Goal: Task Accomplishment & Management: Manage account settings

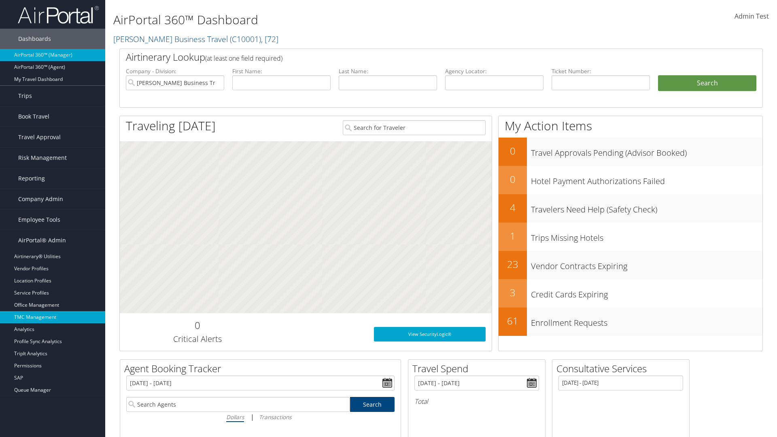
click at [53, 317] on link "TMC Management" at bounding box center [52, 317] width 105 height 12
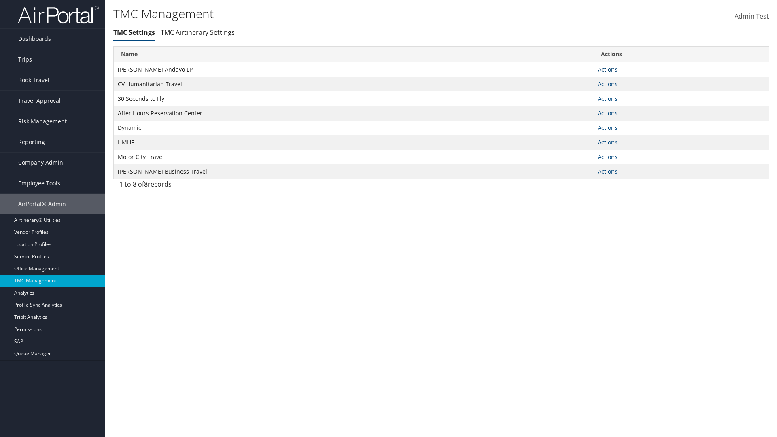
click at [608, 69] on link "Actions" at bounding box center [608, 70] width 20 height 8
click at [582, 81] on link "Update TMC settings" at bounding box center [582, 81] width 67 height 14
select select "183"
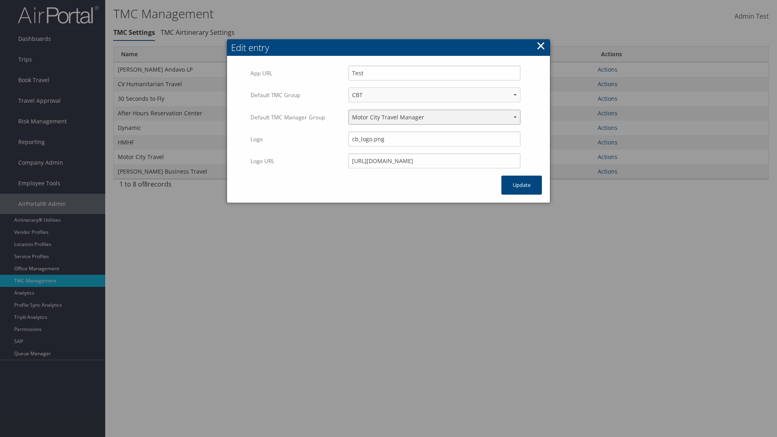
click at [434, 110] on select "Travel Manager HMHF Travel Manager Motor City Travel Manager" at bounding box center [435, 117] width 172 height 15
select select "113"
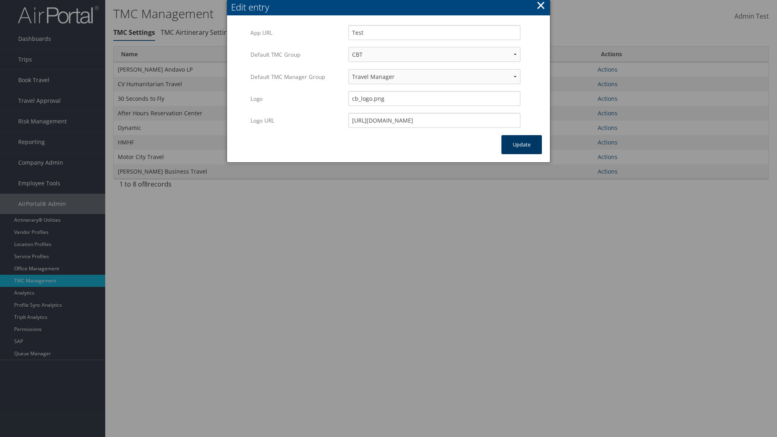
click at [522, 145] on button "Update" at bounding box center [522, 144] width 40 height 19
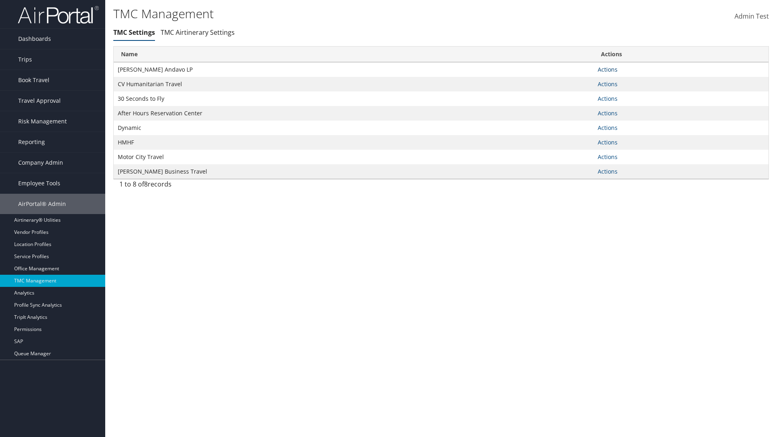
click at [608, 69] on link "Actions" at bounding box center [608, 70] width 20 height 8
click at [582, 81] on link "Update TMC settings" at bounding box center [582, 81] width 67 height 14
select select "183"
select select "113"
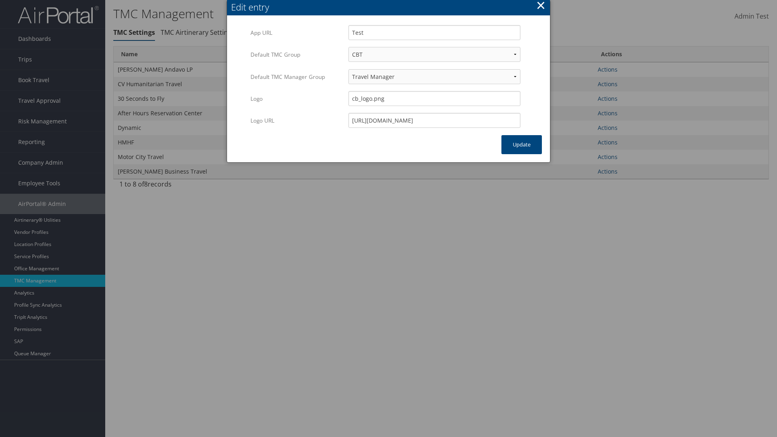
click at [541, 6] on button "×" at bounding box center [540, 5] width 9 height 16
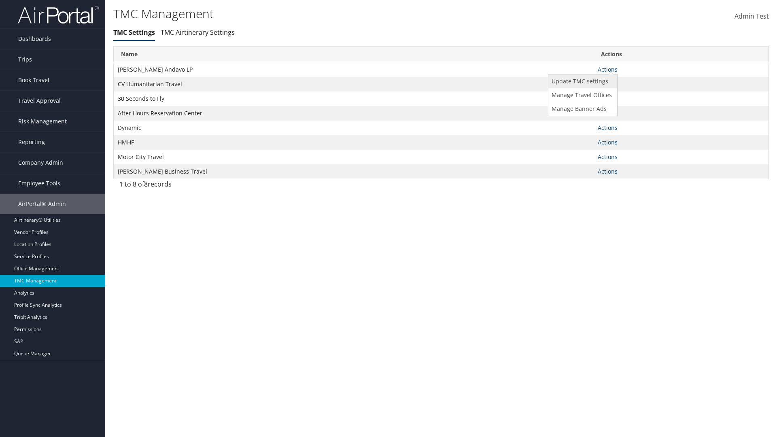
click at [582, 81] on link "Update TMC settings" at bounding box center [582, 81] width 67 height 14
select select "183"
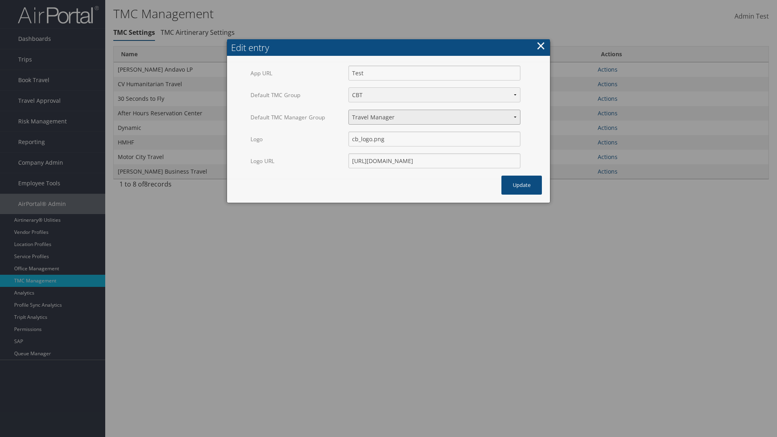
click at [434, 117] on select "Travel Manager HMHF Travel Manager Motor City Travel Manager" at bounding box center [435, 117] width 172 height 15
select select "236"
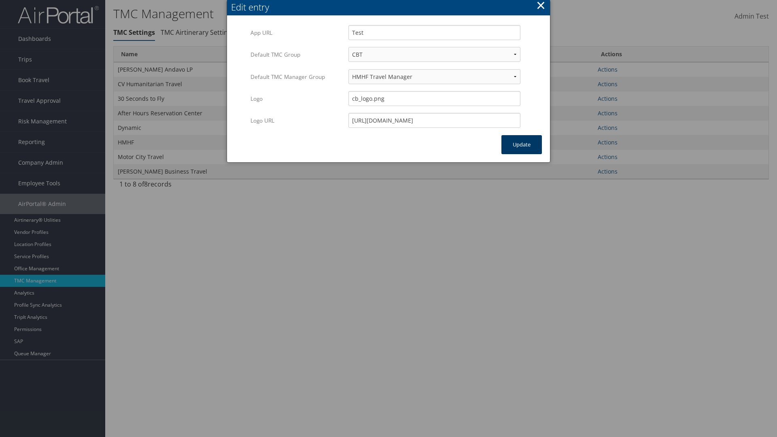
click at [522, 145] on button "Update" at bounding box center [522, 144] width 40 height 19
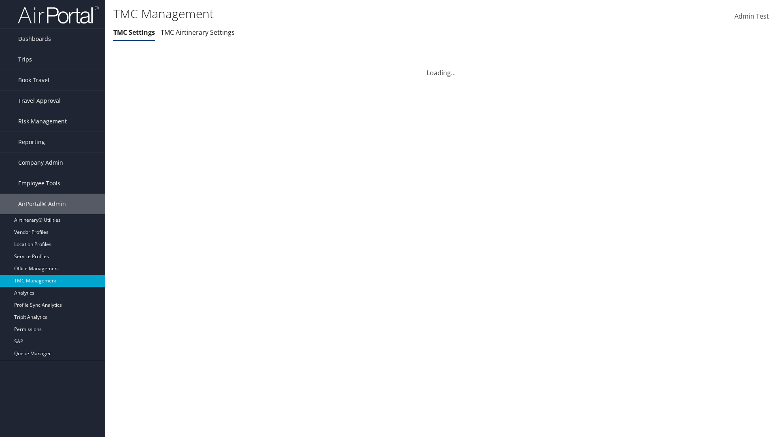
select select "183"
select select "236"
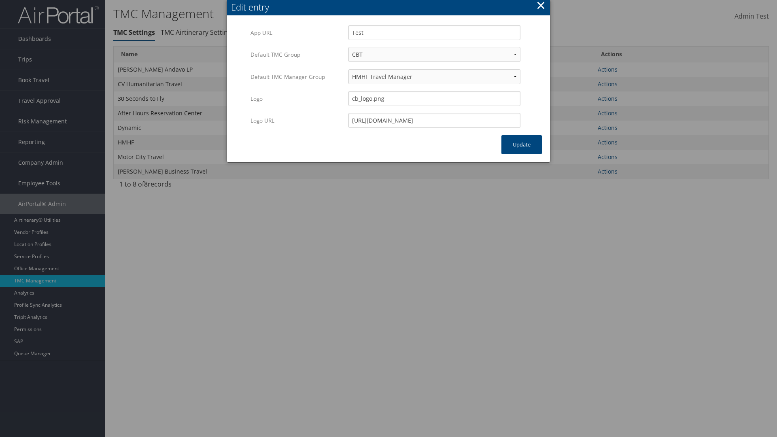
click at [541, 6] on button "×" at bounding box center [540, 5] width 9 height 16
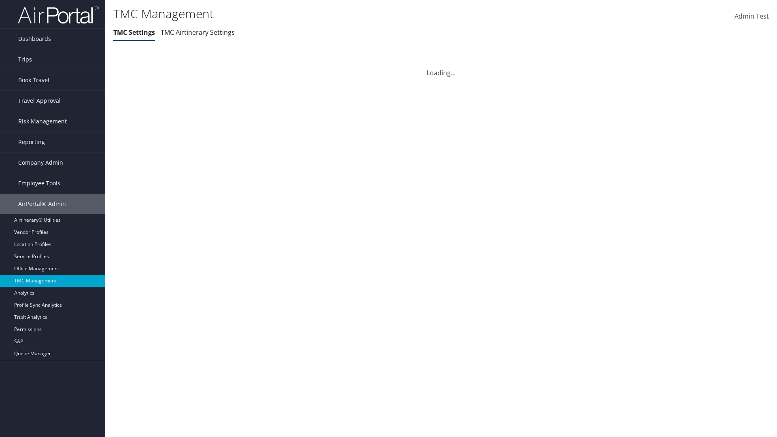
select select "183"
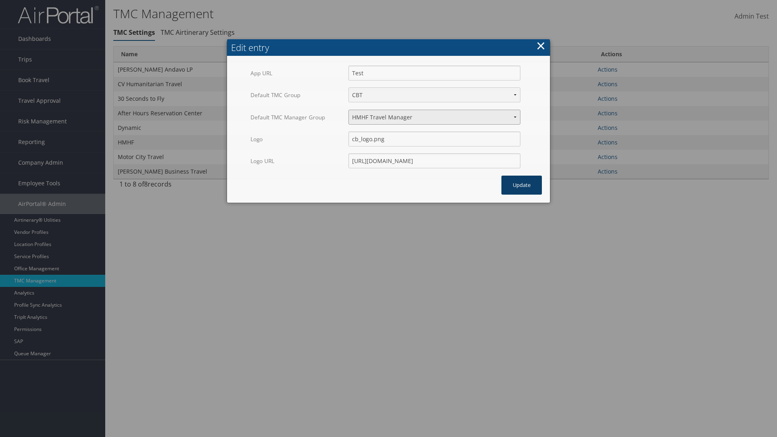
click at [434, 117] on select "Travel Manager HMHF Travel Manager Motor City Travel Manager" at bounding box center [435, 117] width 172 height 15
select select "240"
click at [522, 176] on button "Update" at bounding box center [522, 185] width 40 height 19
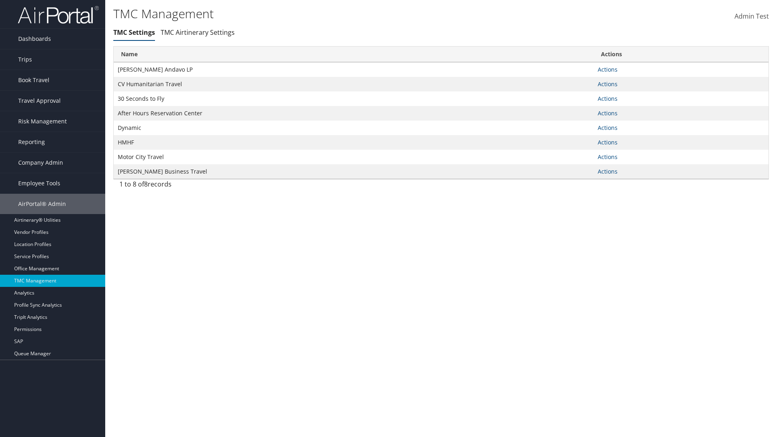
click at [608, 69] on link "Actions" at bounding box center [608, 70] width 20 height 8
click at [0, 0] on link "Update TMC settings" at bounding box center [0, 0] width 0 height 0
select select "183"
select select "240"
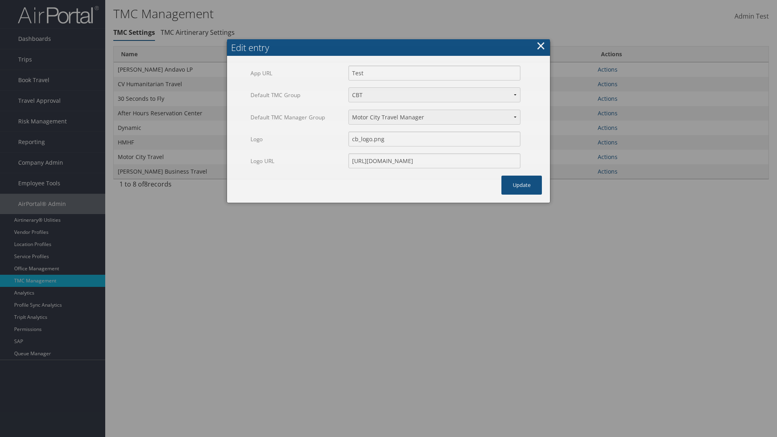
click at [541, 46] on button "×" at bounding box center [540, 46] width 9 height 16
